Goal: Information Seeking & Learning: Find specific fact

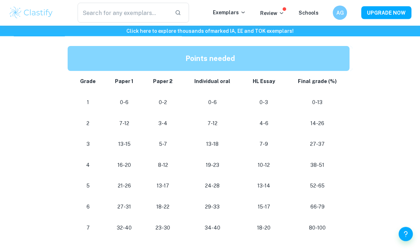
scroll to position [385, 0]
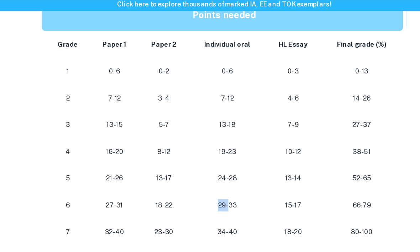
drag, startPoint x: 178, startPoint y: 156, endPoint x: 169, endPoint y: 156, distance: 8.6
click at [188, 183] on p "29-33" at bounding box center [212, 188] width 48 height 10
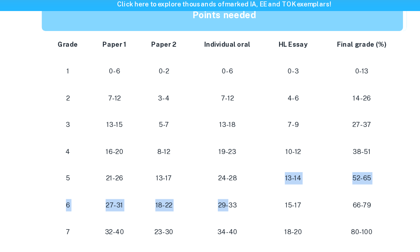
drag, startPoint x: 173, startPoint y: 147, endPoint x: 183, endPoint y: 141, distance: 11.4
click at [183, 141] on tbody "Grade Paper 1 Paper 2 Individual oral HL Essay Final grade (%) 1 0-6 0-2 0-6 0-…" at bounding box center [210, 135] width 285 height 167
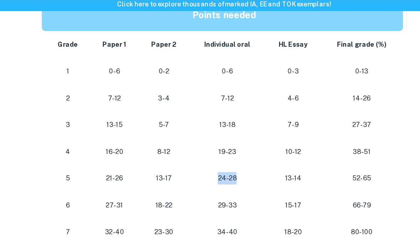
drag, startPoint x: 189, startPoint y: 140, endPoint x: 164, endPoint y: 136, distance: 25.2
click at [183, 156] on td "24-28" at bounding box center [213, 166] width 60 height 21
drag, startPoint x: 171, startPoint y: 181, endPoint x: 187, endPoint y: 181, distance: 15.7
click at [187, 198] on td "34-40" at bounding box center [213, 208] width 60 height 21
drag, startPoint x: 185, startPoint y: 177, endPoint x: 167, endPoint y: 175, distance: 17.6
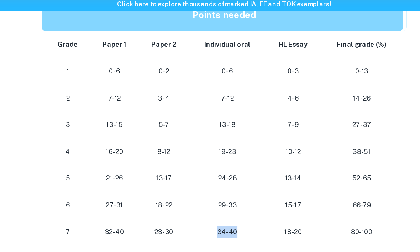
click at [188, 204] on p "34-40" at bounding box center [212, 209] width 48 height 10
drag, startPoint x: 238, startPoint y: 177, endPoint x: 214, endPoint y: 175, distance: 23.9
click at [248, 204] on p "18-20" at bounding box center [263, 209] width 31 height 10
drag, startPoint x: 288, startPoint y: 176, endPoint x: 244, endPoint y: 175, distance: 44.2
click at [244, 198] on tr "[PHONE_NUMBER] [PHONE_NUMBER] 80-100" at bounding box center [210, 208] width 285 height 21
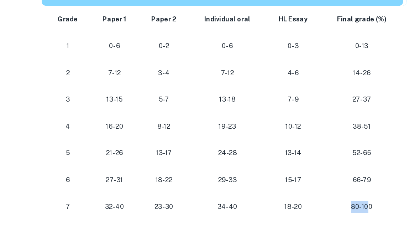
scroll to position [397, 0]
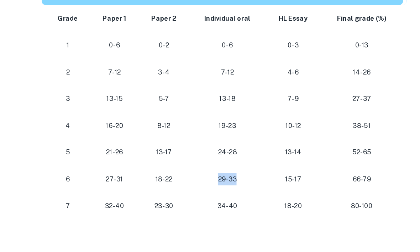
drag, startPoint x: 171, startPoint y: 136, endPoint x: 185, endPoint y: 141, distance: 14.3
click at [185, 166] on td "29-33" at bounding box center [213, 176] width 60 height 21
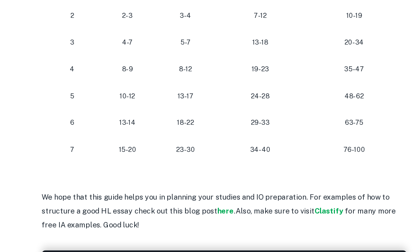
scroll to position [714, 0]
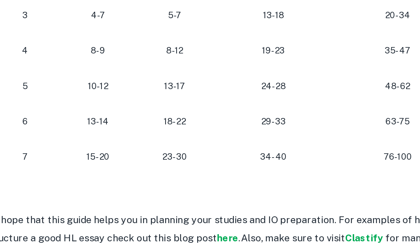
drag, startPoint x: 148, startPoint y: 68, endPoint x: 173, endPoint y: 68, distance: 25.7
click at [209, 128] on p "29-33" at bounding box center [238, 133] width 59 height 10
drag, startPoint x: 173, startPoint y: 68, endPoint x: 148, endPoint y: 64, distance: 24.9
click at [209, 128] on p "29-33" at bounding box center [238, 133] width 59 height 10
drag, startPoint x: 164, startPoint y: 105, endPoint x: 183, endPoint y: 108, distance: 19.5
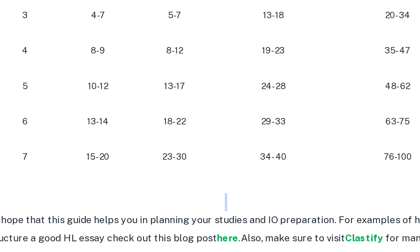
drag, startPoint x: 154, startPoint y: 148, endPoint x: 114, endPoint y: 139, distance: 41.7
